Goal: Information Seeking & Learning: Learn about a topic

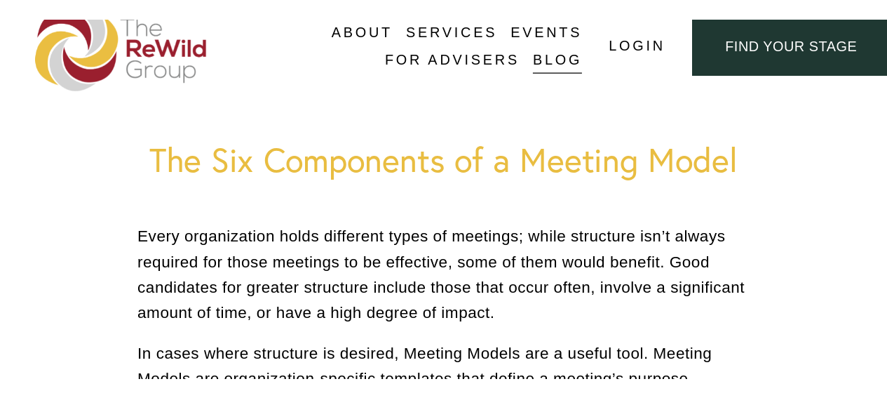
scroll to position [140, 0]
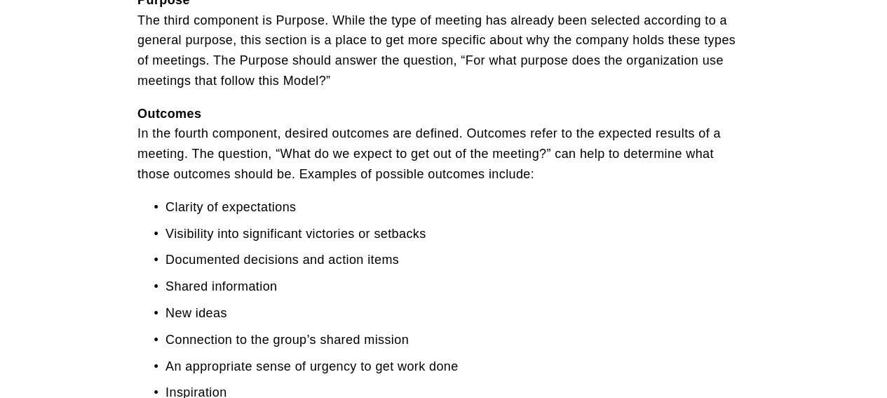
scroll to position [561, 0]
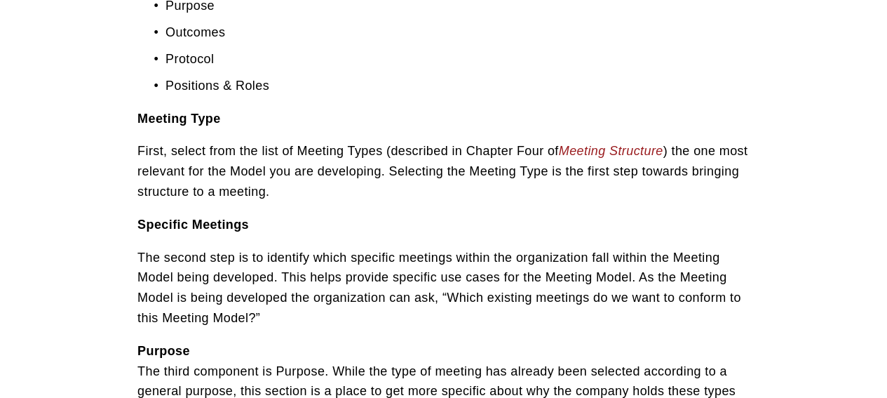
click at [602, 149] on em "Meeting Structure" at bounding box center [611, 151] width 104 height 14
